Goal: Register for event/course

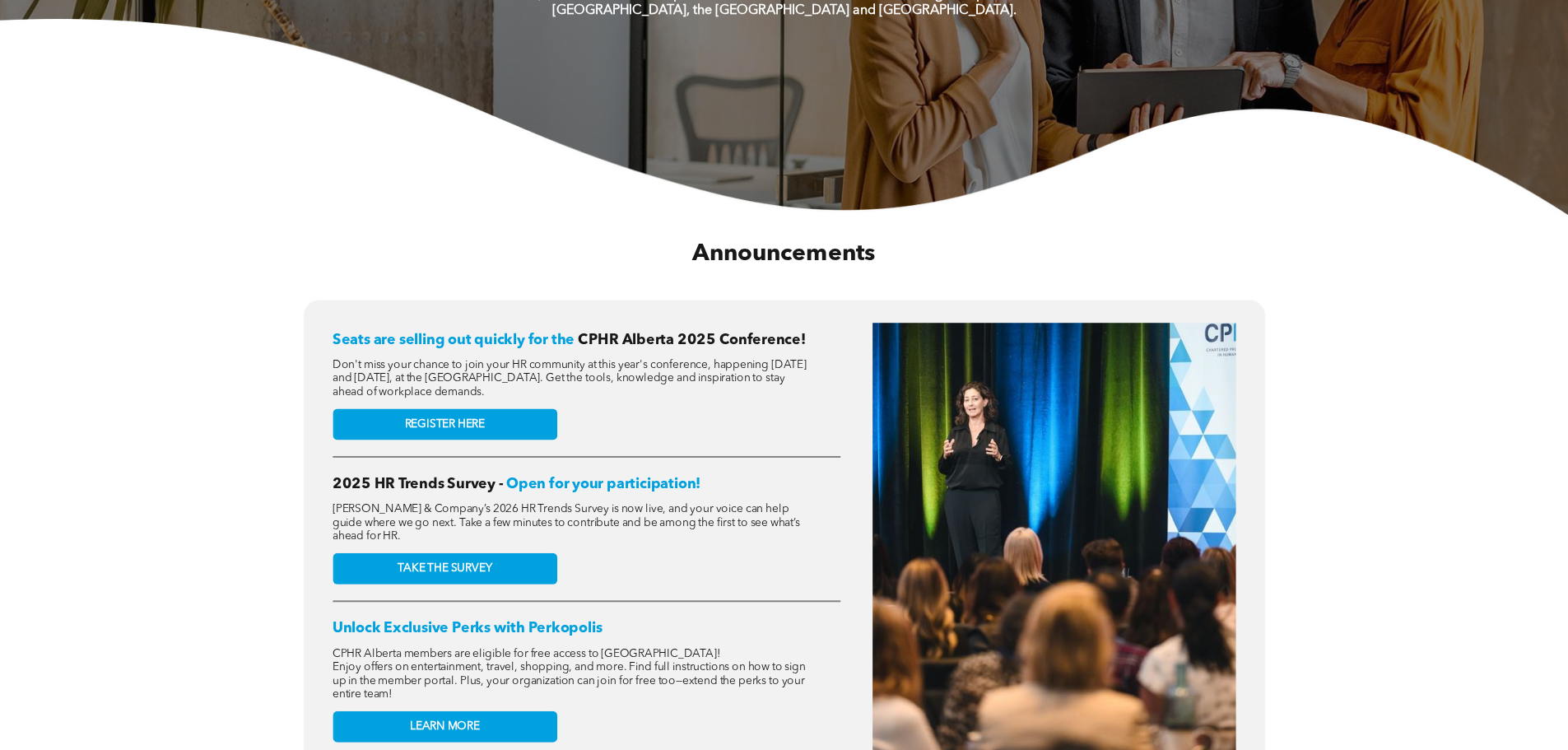
scroll to position [494, 0]
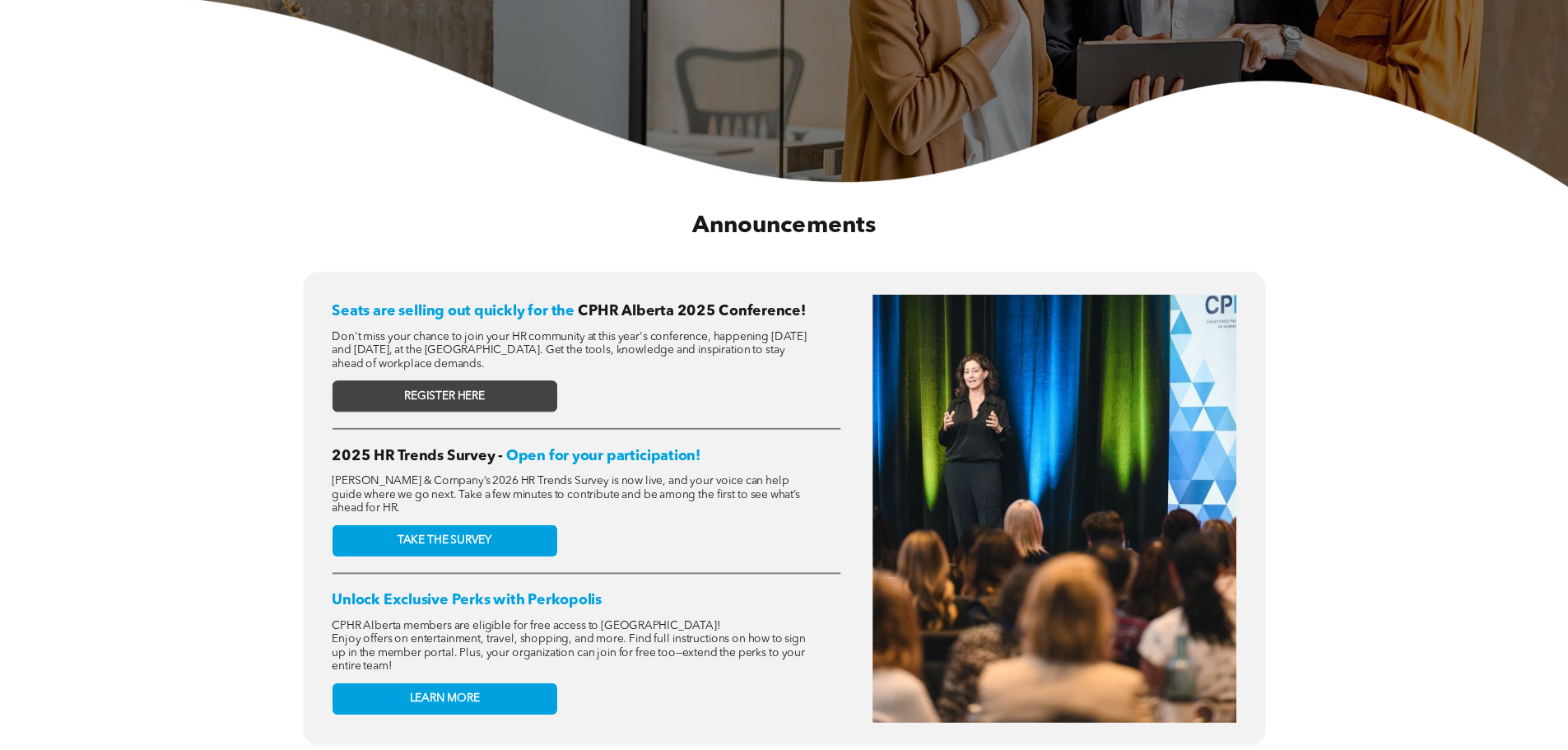
click at [435, 394] on span "REGISTER HERE" at bounding box center [444, 397] width 81 height 14
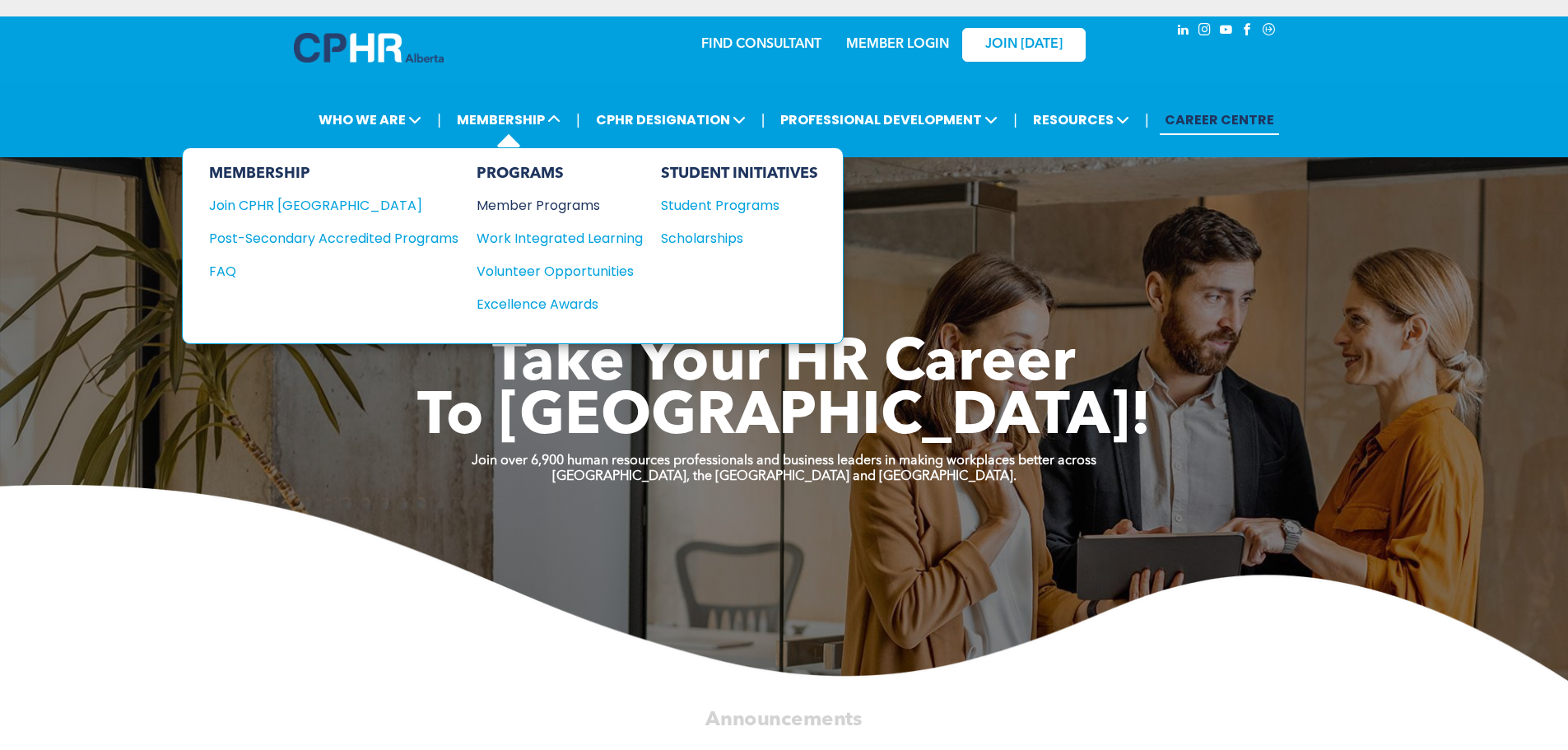
click at [517, 205] on div "Member Programs" at bounding box center [551, 205] width 150 height 21
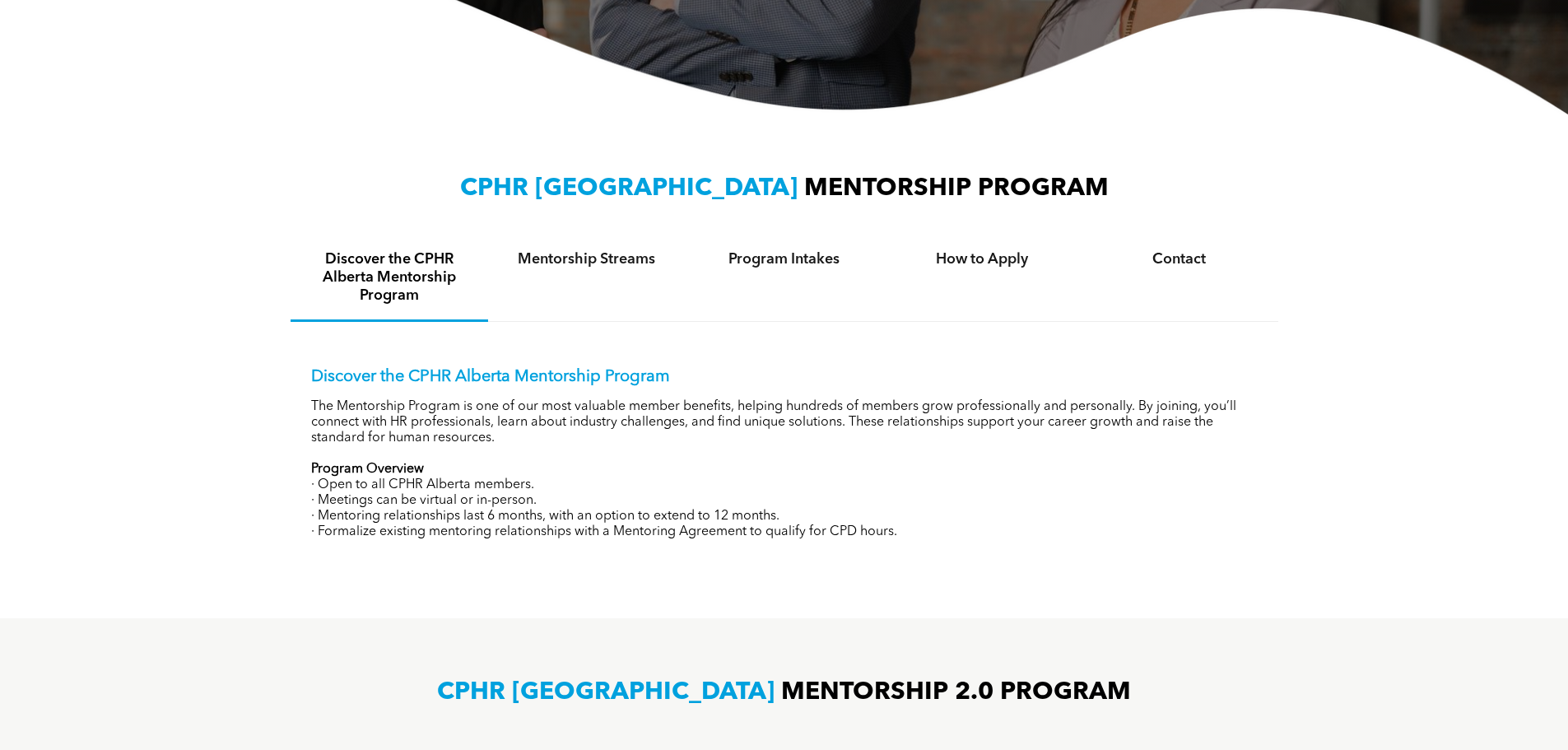
scroll to position [494, 0]
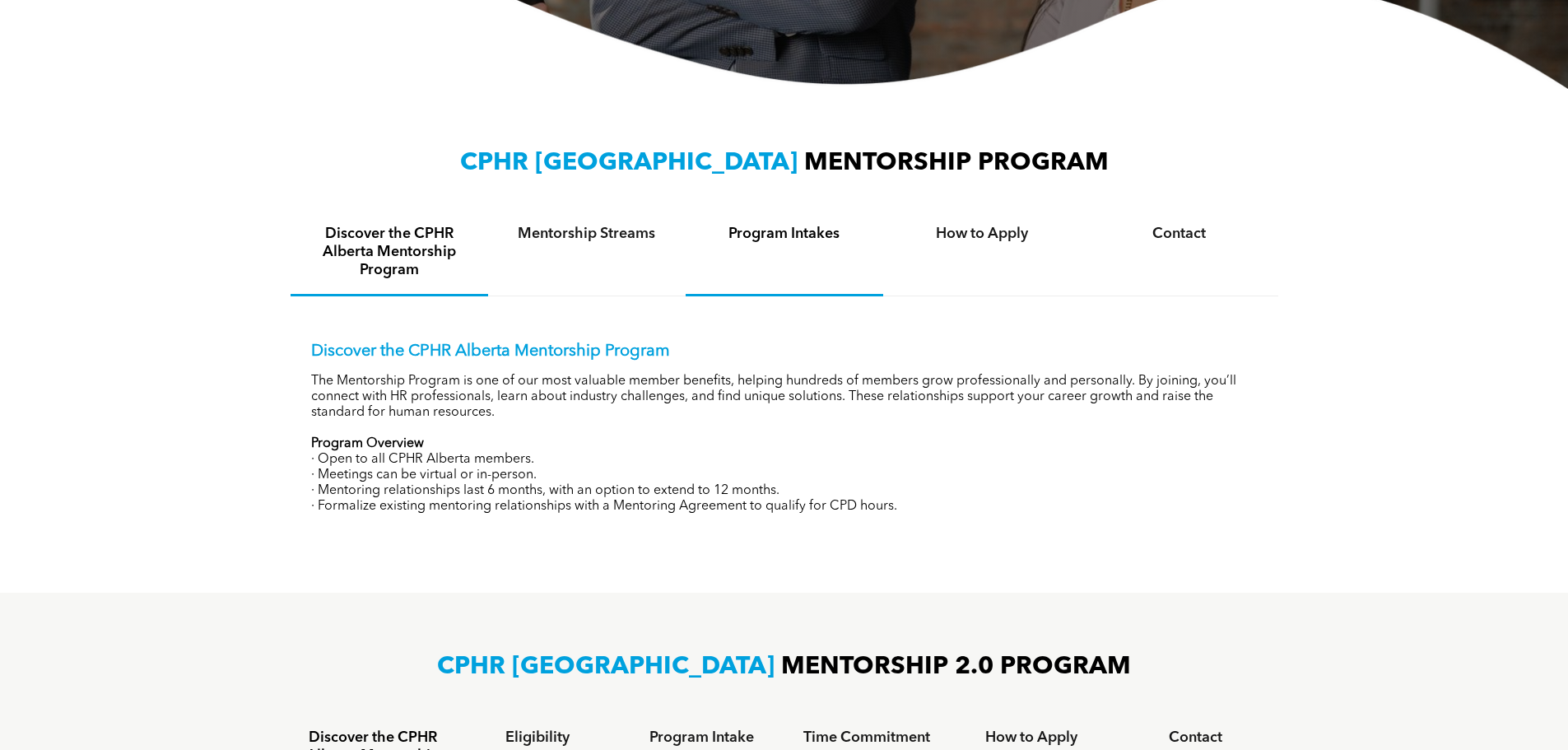
click at [786, 251] on div "Program Intakes" at bounding box center [784, 253] width 197 height 87
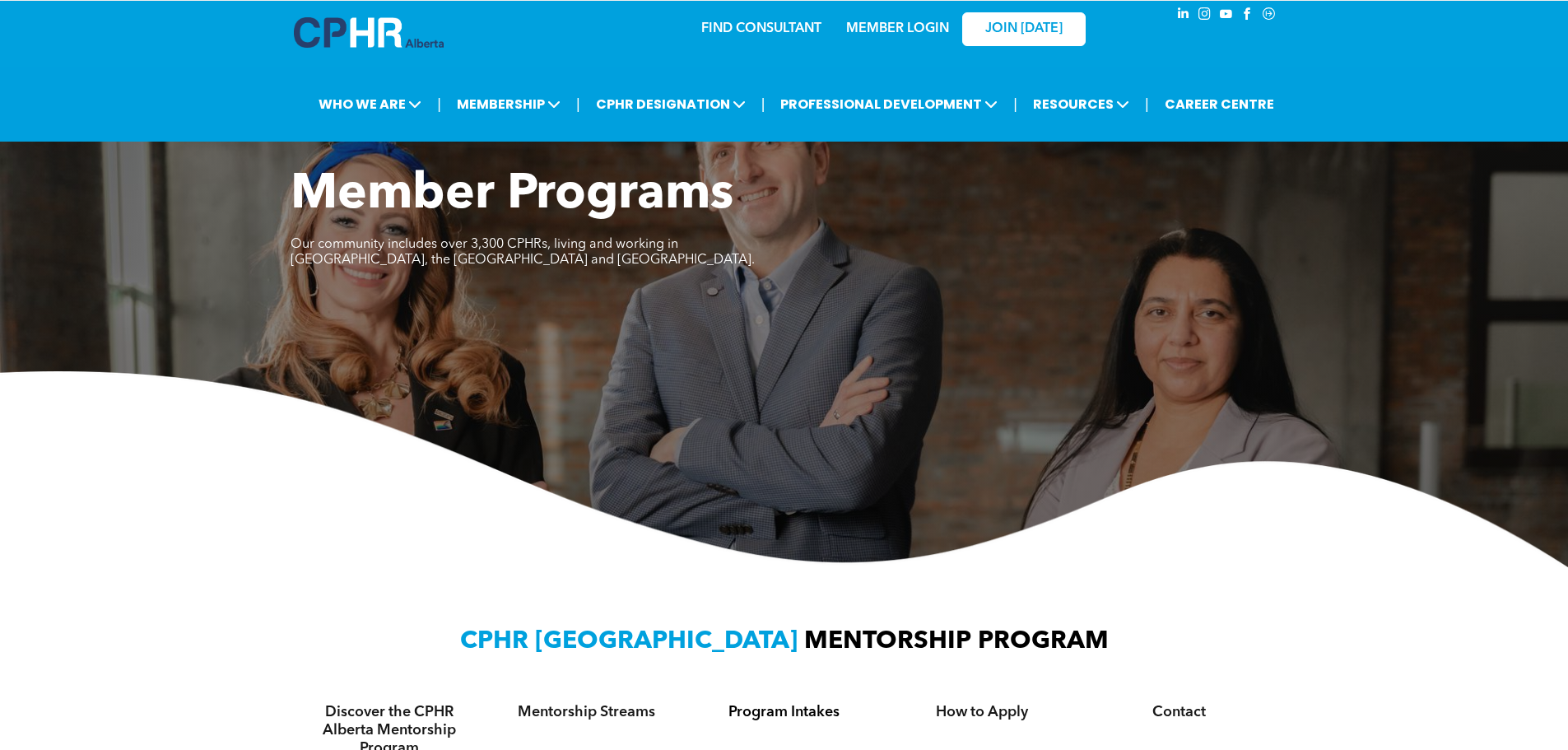
scroll to position [0, 0]
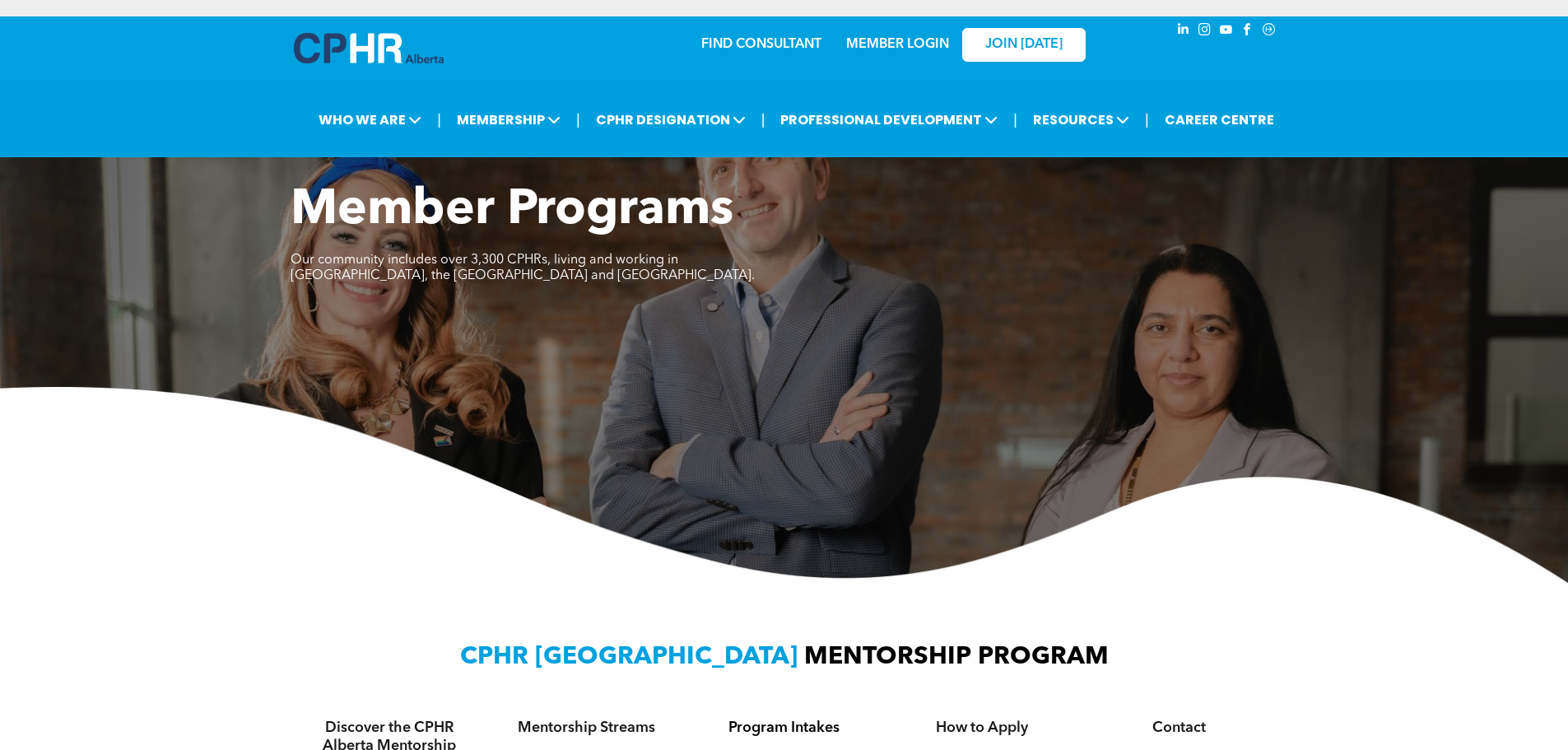
click at [899, 45] on link "MEMBER LOGIN" at bounding box center [897, 44] width 103 height 13
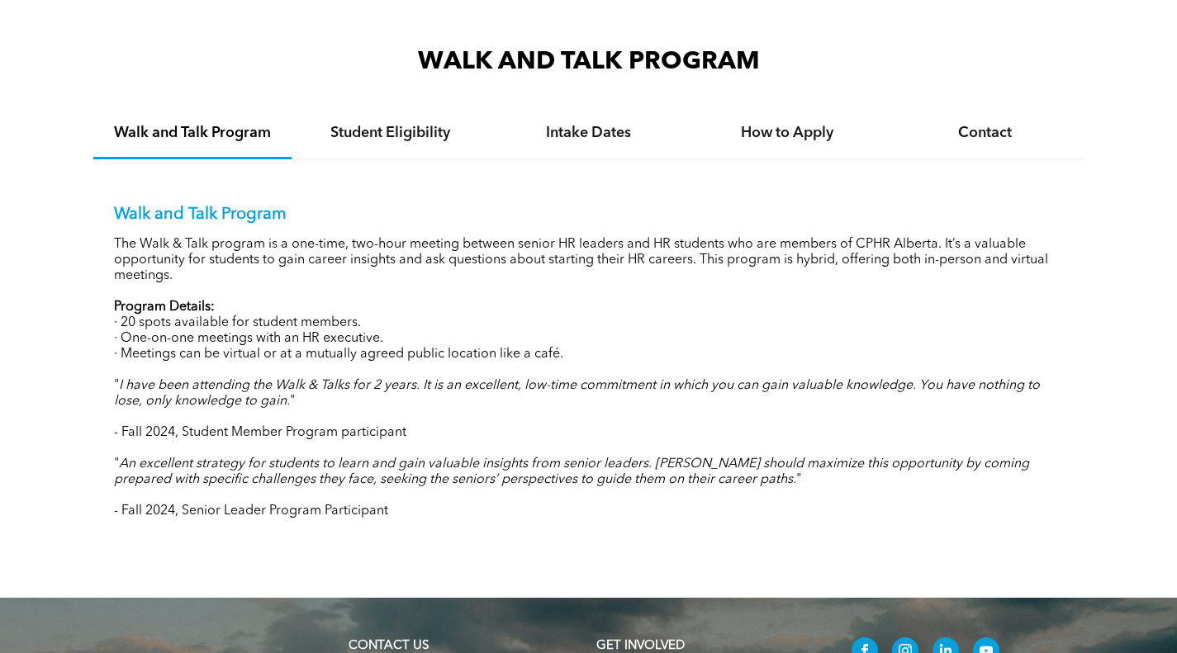
scroll to position [1651, 0]
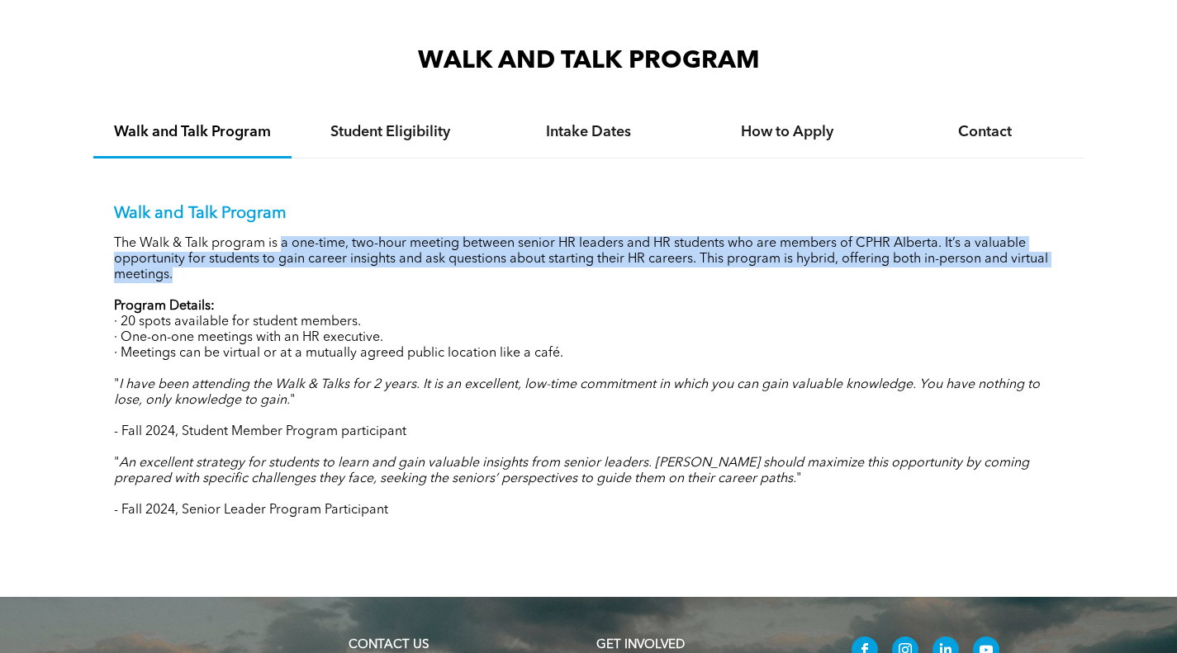
drag, startPoint x: 279, startPoint y: 243, endPoint x: 289, endPoint y: 270, distance: 29.0
click at [289, 270] on p "The Walk & Talk program is a one-time, two-hour meeting between senior HR leade…" at bounding box center [589, 259] width 950 height 47
copy p "a one-time, two-hour meeting between senior HR leaders and HR students who are …"
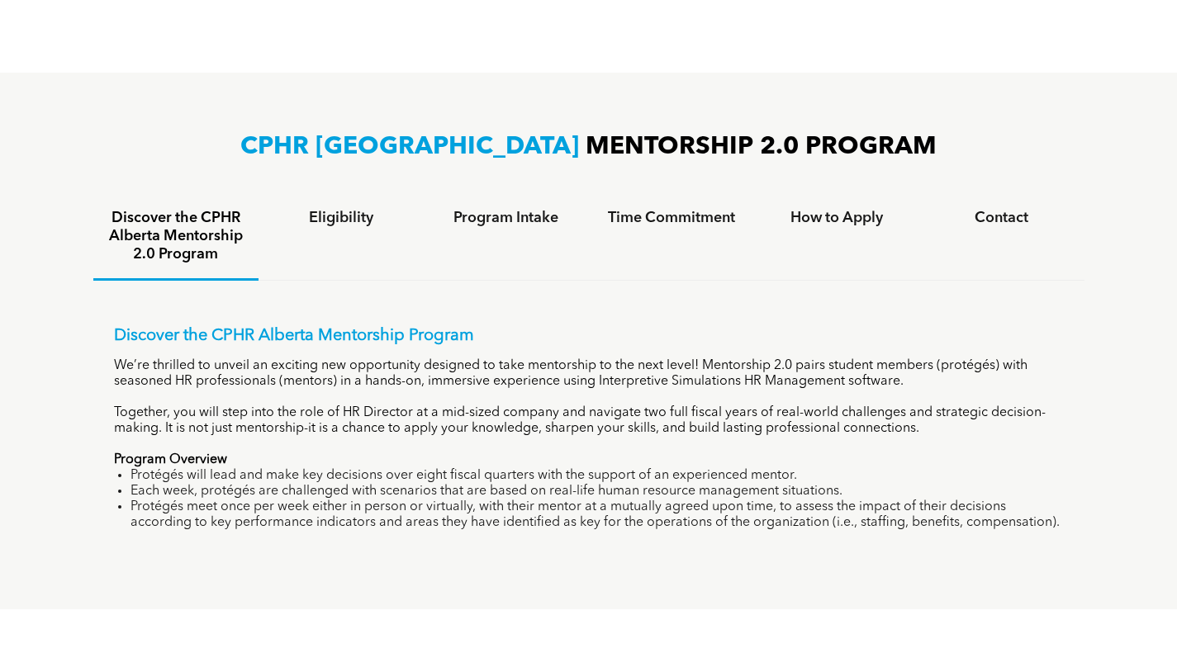
scroll to position [1073, 0]
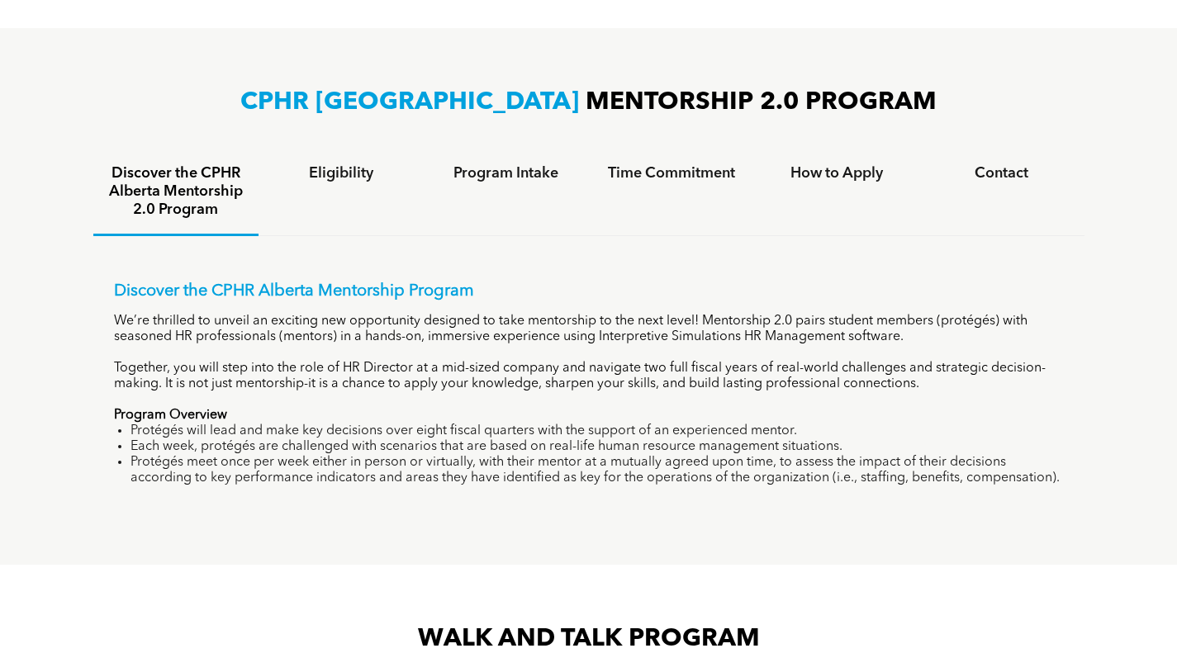
drag, startPoint x: 113, startPoint y: 316, endPoint x: 964, endPoint y: 388, distance: 854.3
click at [964, 388] on div "Discover the CPHR Alberta Mentorship Program We’re thrilled to unveil an exciti…" at bounding box center [589, 384] width 950 height 205
copy div "We’re thrilled to unveil an exciting new opportunity designed to take mentorshi…"
click at [817, 169] on h4 "How to Apply" at bounding box center [836, 173] width 135 height 18
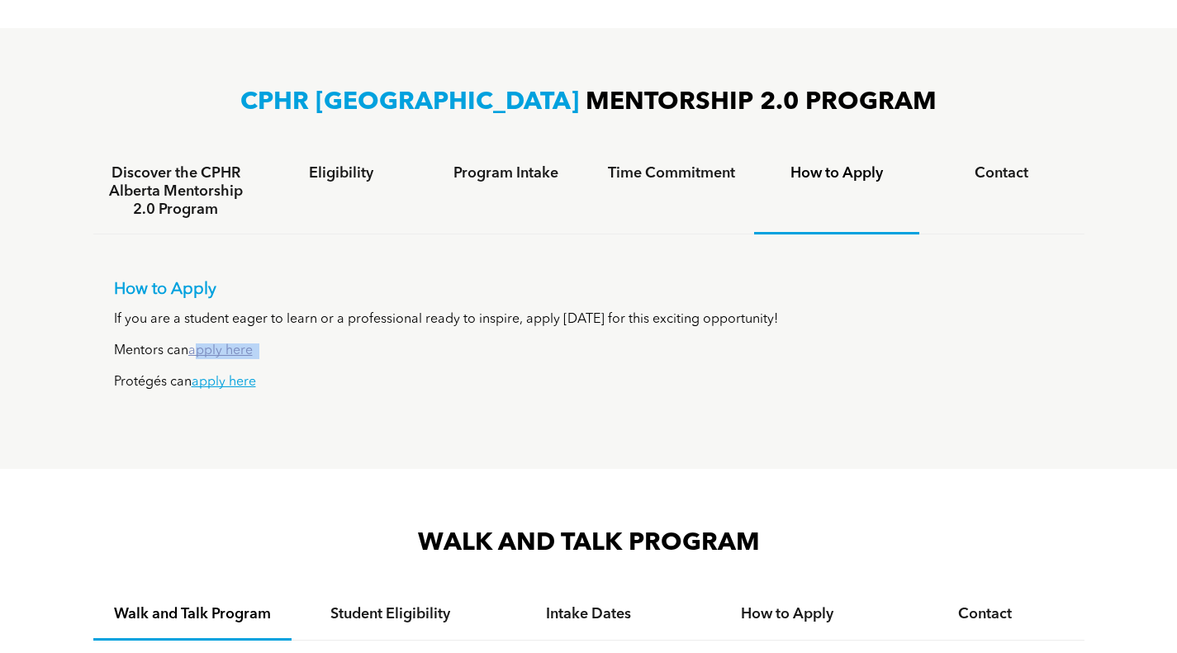
drag, startPoint x: 277, startPoint y: 350, endPoint x: 195, endPoint y: 351, distance: 81.7
click at [195, 351] on p "Mentors can apply here" at bounding box center [589, 351] width 950 height 16
click at [301, 359] on div "How to Apply If you are a student eager to learn or a professional ready to ins…" at bounding box center [589, 335] width 950 height 111
drag, startPoint x: 270, startPoint y: 350, endPoint x: 193, endPoint y: 350, distance: 76.8
click at [193, 350] on p "Mentors can apply here" at bounding box center [589, 351] width 950 height 16
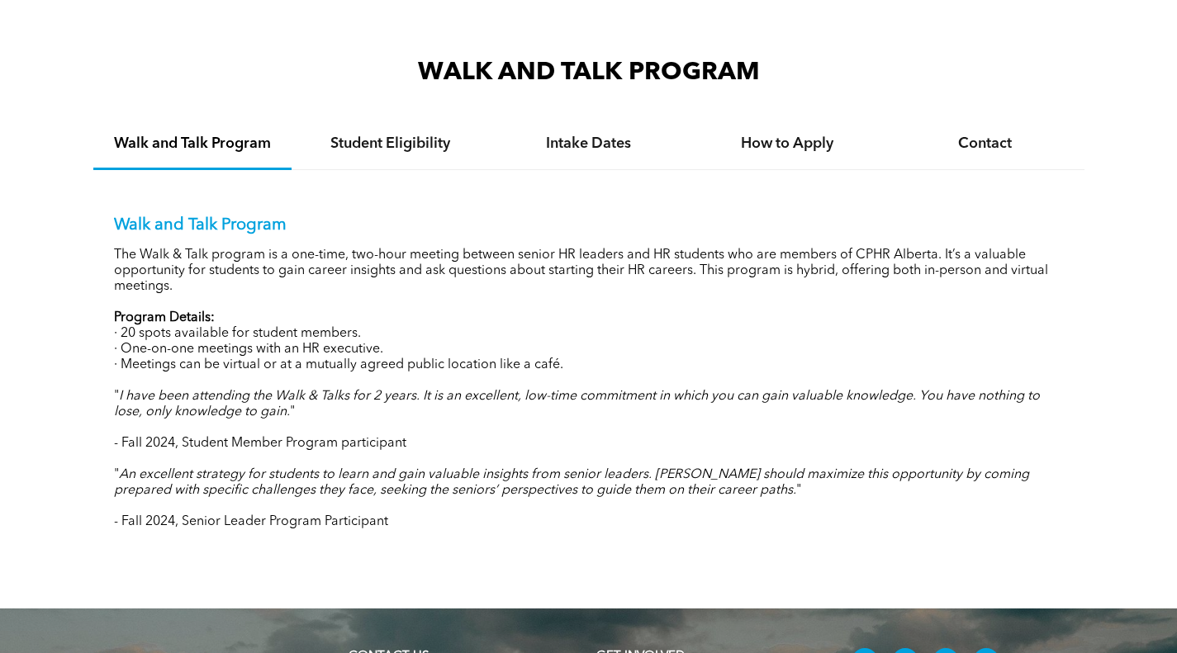
scroll to position [1569, 0]
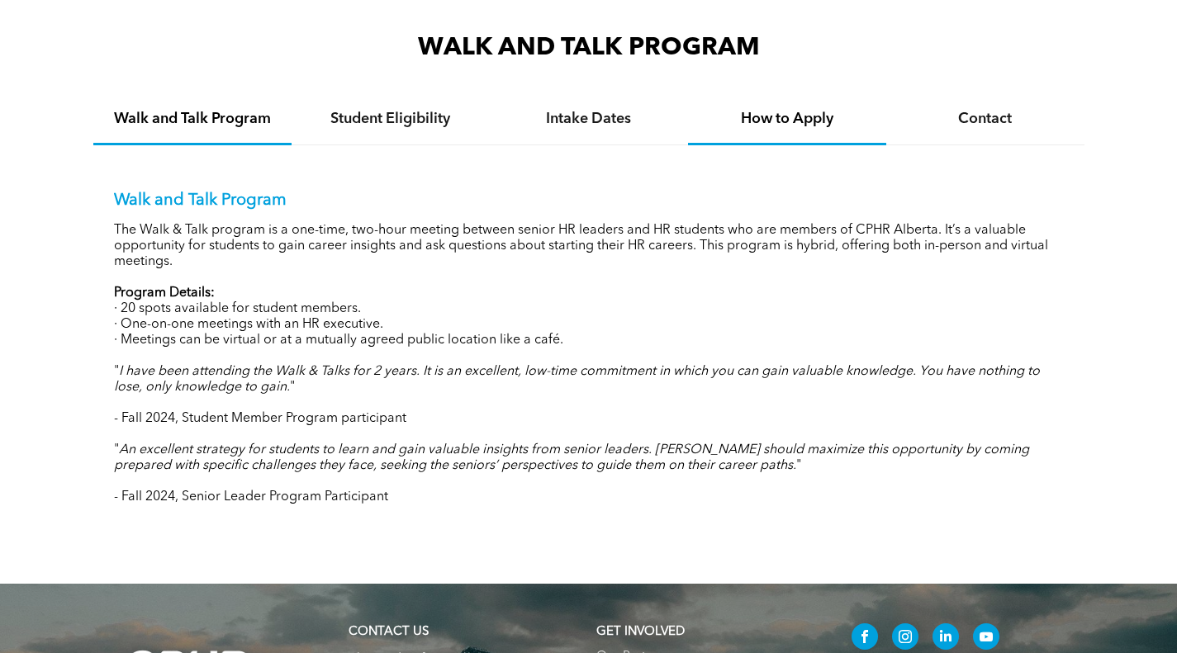
click at [773, 115] on h4 "How to Apply" at bounding box center [787, 119] width 168 height 18
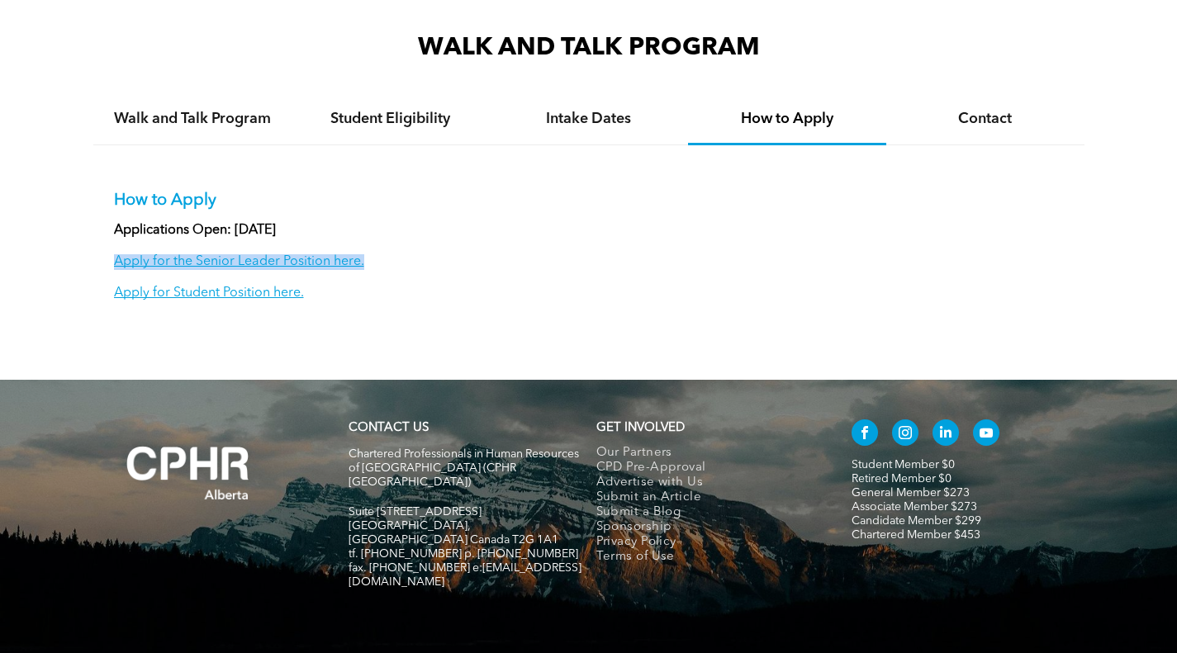
drag, startPoint x: 398, startPoint y: 265, endPoint x: 111, endPoint y: 268, distance: 286.5
click at [111, 268] on div "How to Apply Applications Open: September 15, 2025 Apply for the Senior Leader …" at bounding box center [588, 233] width 991 height 177
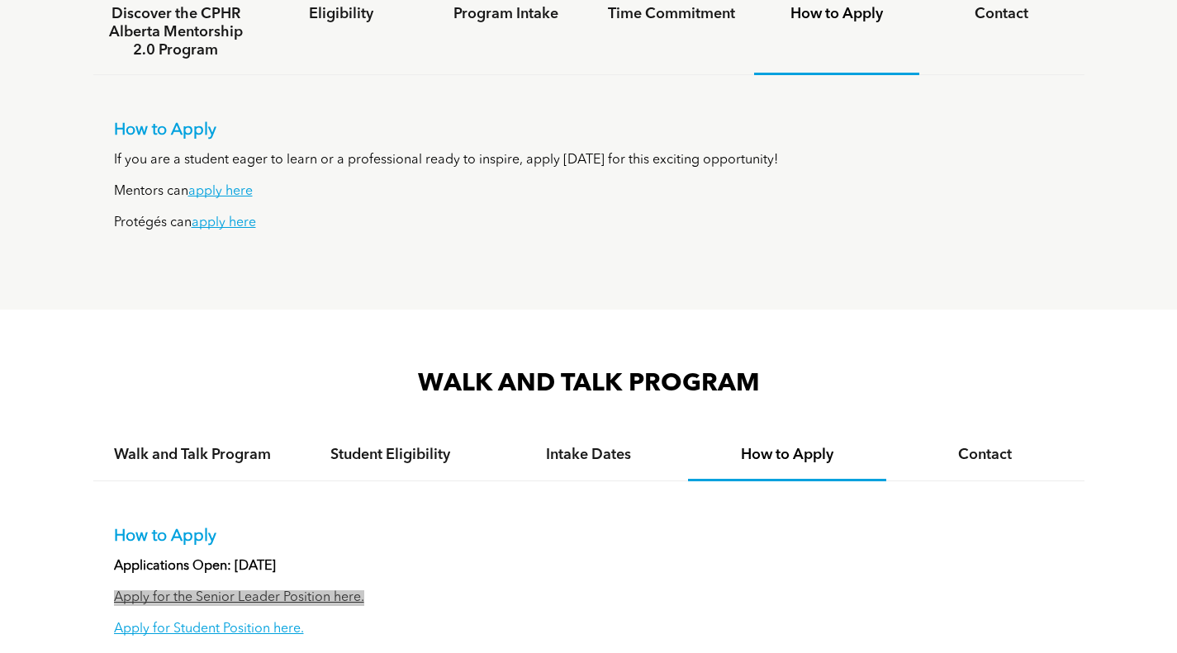
scroll to position [1073, 0]
